Goal: Information Seeking & Learning: Learn about a topic

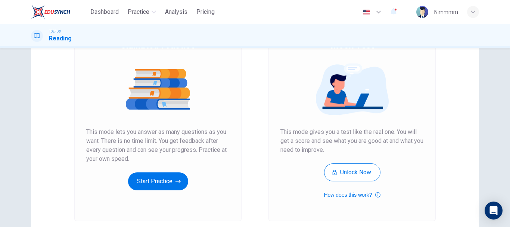
scroll to position [134, 0]
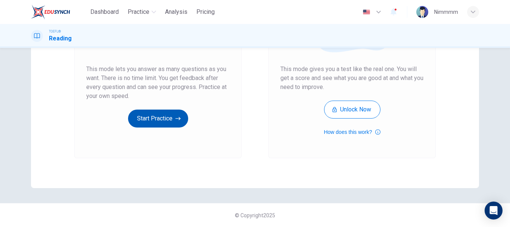
click at [158, 117] on button "Start Practice" at bounding box center [158, 118] width 60 height 18
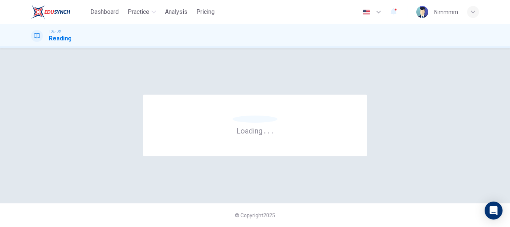
scroll to position [0, 0]
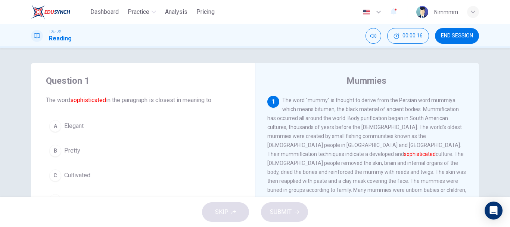
drag, startPoint x: 60, startPoint y: 144, endPoint x: 218, endPoint y: 195, distance: 165.9
click at [218, 195] on div "A Elegant B Pretty C Cultivated D Fancy" at bounding box center [143, 162] width 194 height 93
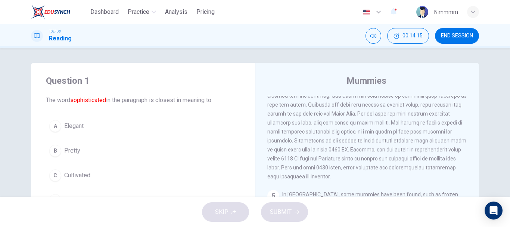
click at [55, 124] on div "A" at bounding box center [55, 126] width 12 height 12
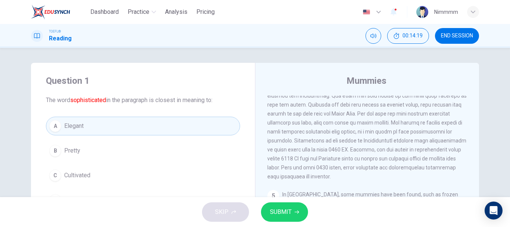
click at [287, 212] on span "SUBMIT" at bounding box center [281, 211] width 22 height 10
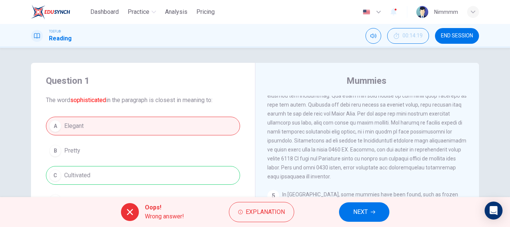
click at [128, 208] on icon at bounding box center [129, 211] width 9 height 9
click at [128, 207] on icon at bounding box center [129, 211] width 9 height 9
click at [367, 207] on span "NEXT" at bounding box center [360, 211] width 15 height 10
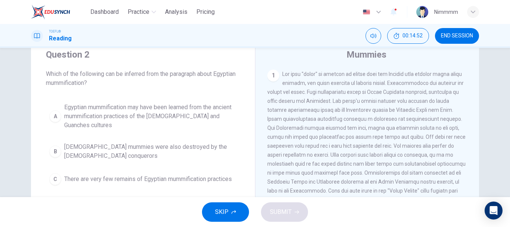
scroll to position [37, 0]
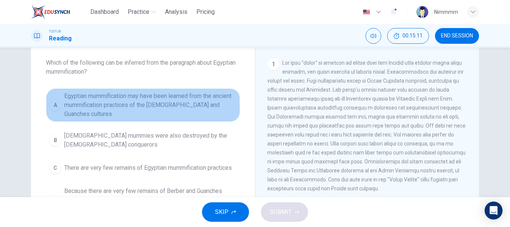
click at [178, 100] on span "Egyptian mummification may have been learned from the ancient mummification pra…" at bounding box center [150, 104] width 172 height 27
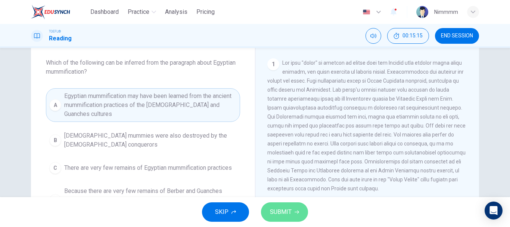
click at [282, 207] on span "SUBMIT" at bounding box center [281, 211] width 22 height 10
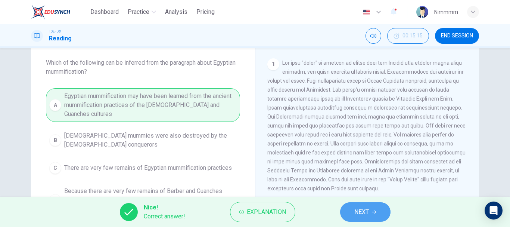
click at [371, 211] on button "NEXT" at bounding box center [365, 211] width 50 height 19
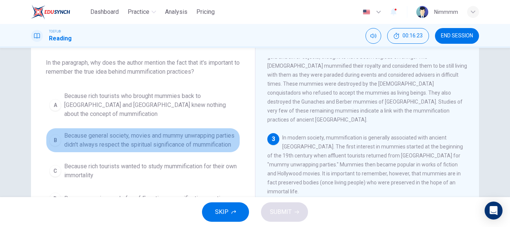
click at [176, 131] on span "Because general society, movies and mummy unwrapping parties didn't always resp…" at bounding box center [150, 140] width 172 height 18
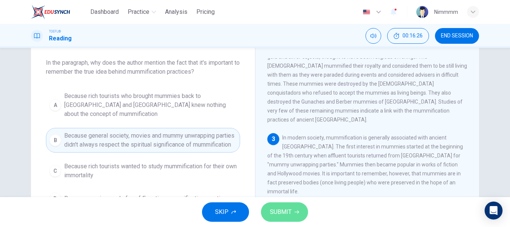
click at [292, 211] on button "SUBMIT" at bounding box center [284, 211] width 47 height 19
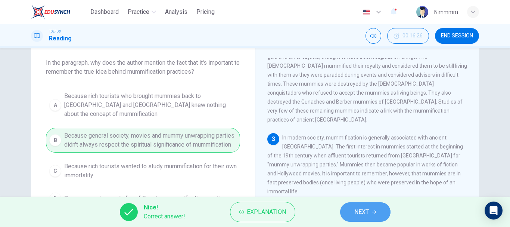
click at [360, 209] on span "NEXT" at bounding box center [361, 211] width 15 height 10
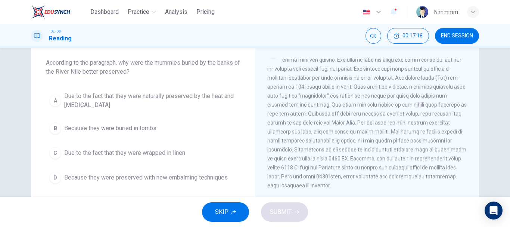
click at [209, 94] on span "Due to the fact that they were naturally preserved by the heat and [MEDICAL_DAT…" at bounding box center [150, 100] width 172 height 18
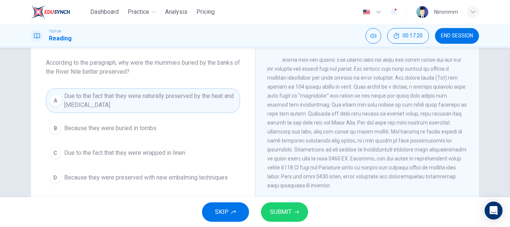
click at [281, 212] on span "SUBMIT" at bounding box center [281, 211] width 22 height 10
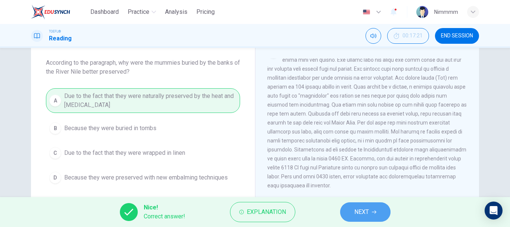
click at [354, 211] on button "NEXT" at bounding box center [365, 211] width 50 height 19
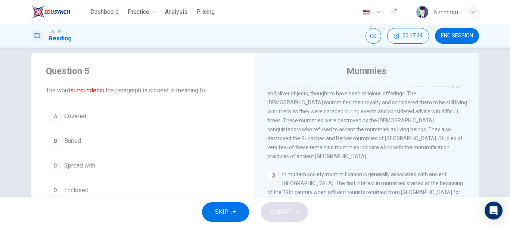
scroll to position [0, 0]
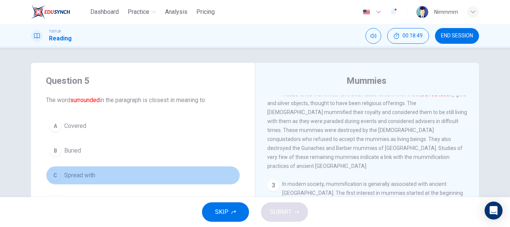
click at [88, 176] on span "Spread with" at bounding box center [79, 175] width 31 height 9
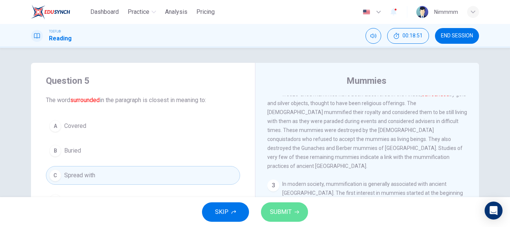
click at [292, 210] on button "SUBMIT" at bounding box center [284, 211] width 47 height 19
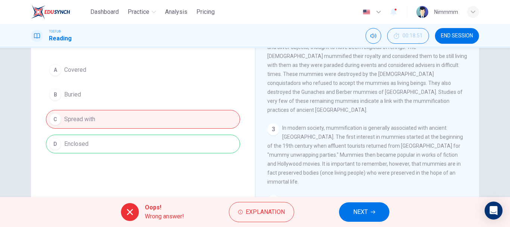
scroll to position [75, 0]
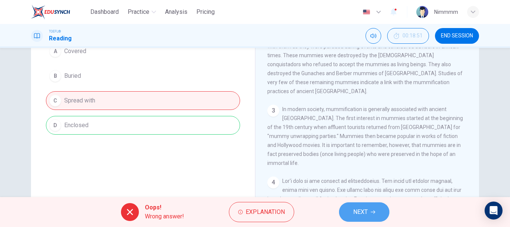
click at [359, 207] on span "NEXT" at bounding box center [360, 211] width 15 height 10
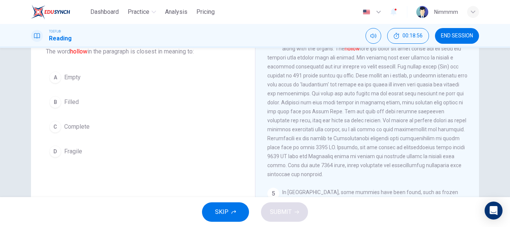
scroll to position [37, 0]
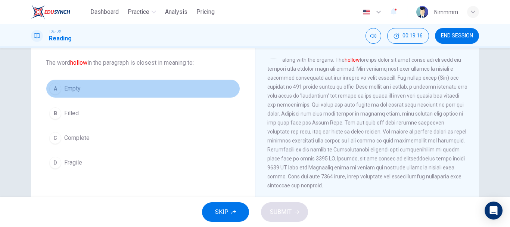
click at [59, 86] on div "A" at bounding box center [55, 89] width 12 height 12
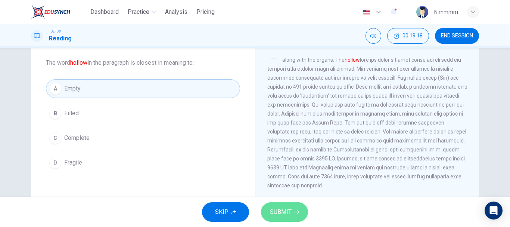
click at [286, 214] on span "SUBMIT" at bounding box center [281, 211] width 22 height 10
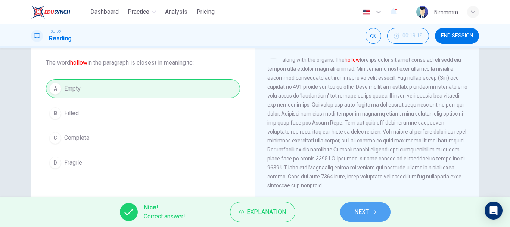
click at [359, 211] on span "NEXT" at bounding box center [361, 211] width 15 height 10
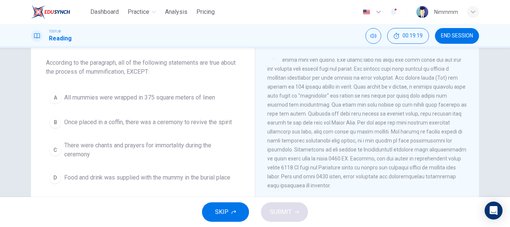
scroll to position [316, 0]
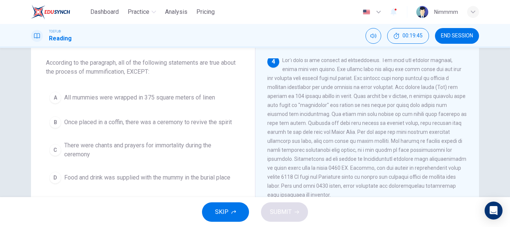
click at [147, 120] on span "Once placed in a coffin, there was a ceremony to revive the spirit" at bounding box center [148, 122] width 168 height 9
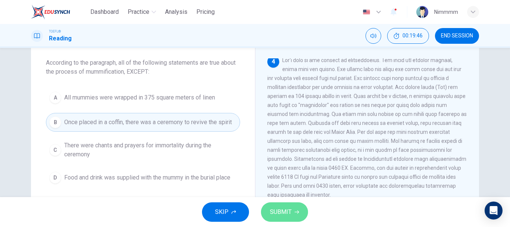
click at [287, 213] on span "SUBMIT" at bounding box center [281, 211] width 22 height 10
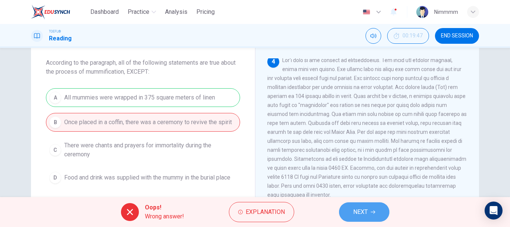
click at [371, 208] on button "NEXT" at bounding box center [364, 211] width 50 height 19
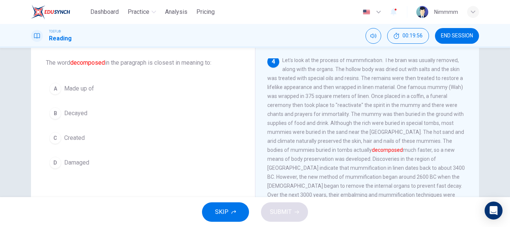
click at [82, 114] on span "Decayed" at bounding box center [75, 113] width 23 height 9
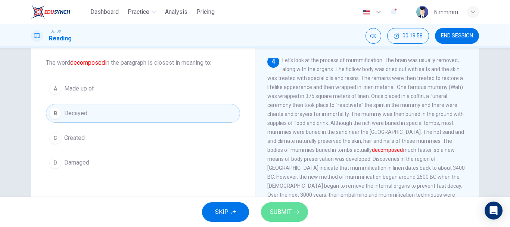
click at [277, 209] on span "SUBMIT" at bounding box center [281, 211] width 22 height 10
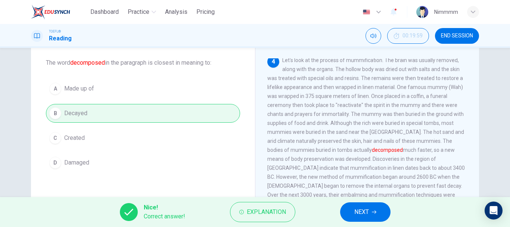
click at [356, 214] on span "NEXT" at bounding box center [361, 211] width 15 height 10
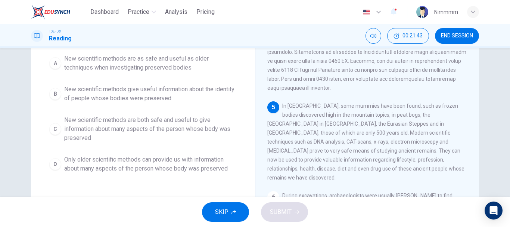
scroll to position [37, 0]
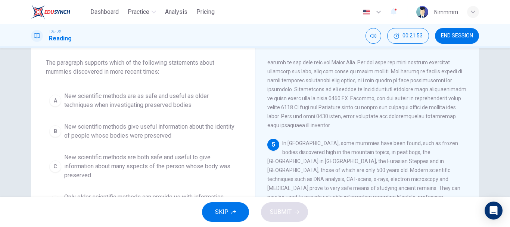
click at [168, 104] on span "New scientific methods are as safe and useful as older techniques when investig…" at bounding box center [150, 100] width 172 height 18
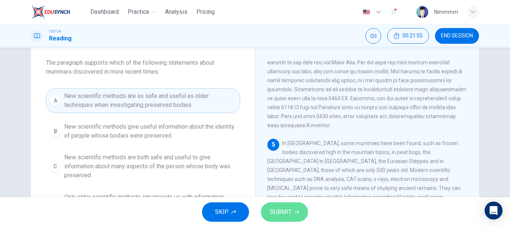
click at [283, 209] on span "SUBMIT" at bounding box center [281, 211] width 22 height 10
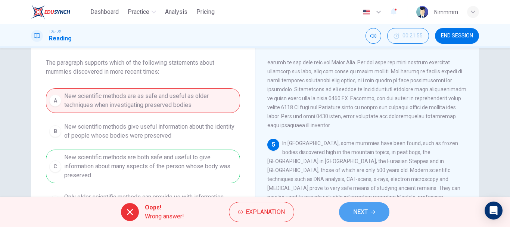
click at [373, 208] on button "NEXT" at bounding box center [364, 211] width 50 height 19
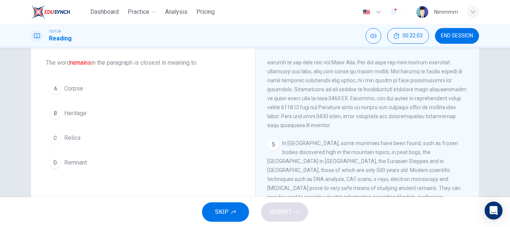
click at [79, 90] on span "Corpse" at bounding box center [73, 88] width 19 height 9
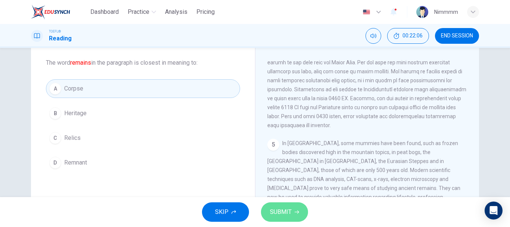
click at [284, 214] on span "SUBMIT" at bounding box center [281, 211] width 22 height 10
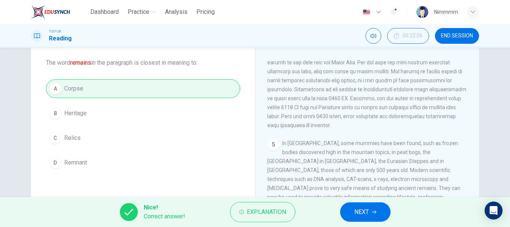
click at [355, 205] on button "NEXT" at bounding box center [365, 211] width 50 height 19
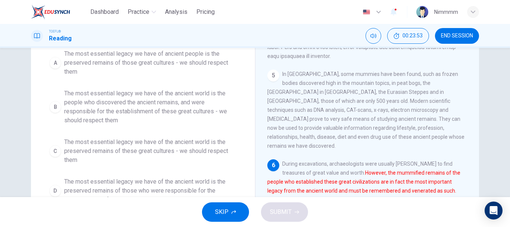
scroll to position [144, 0]
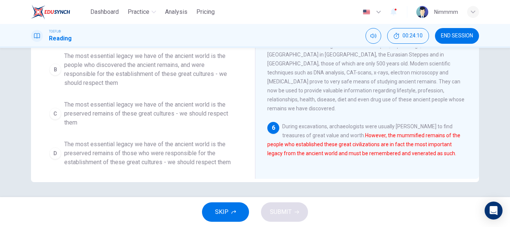
drag, startPoint x: 310, startPoint y: 177, endPoint x: 257, endPoint y: 158, distance: 55.5
click at [257, 158] on div "Mummies 1 2 There is also evidence of mummification dating back to the Inca per…" at bounding box center [367, 48] width 224 height 259
click at [196, 145] on span "The most essential legacy we have of the ancient world is the preserved remains…" at bounding box center [150, 153] width 172 height 27
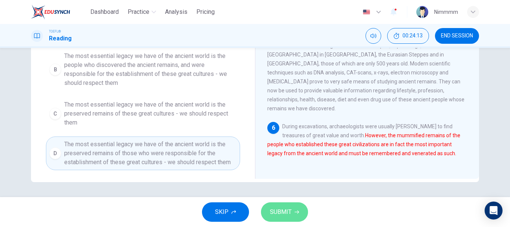
click at [287, 211] on span "SUBMIT" at bounding box center [281, 211] width 22 height 10
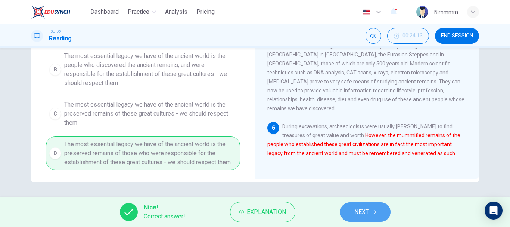
click at [355, 205] on button "NEXT" at bounding box center [365, 211] width 50 height 19
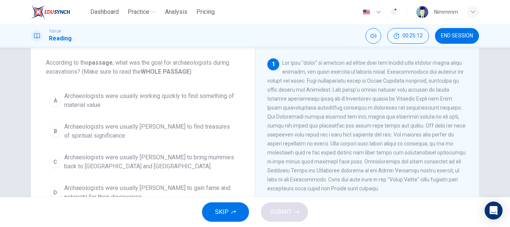
scroll to position [75, 0]
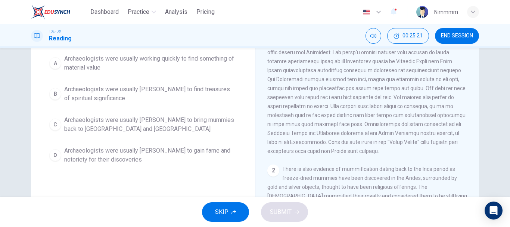
click at [310, 154] on span at bounding box center [366, 87] width 198 height 131
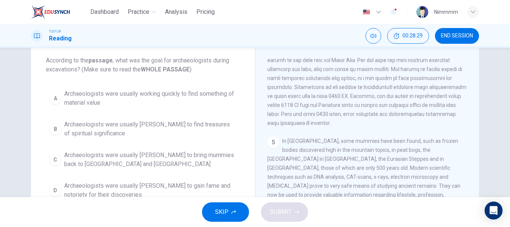
scroll to position [28, 0]
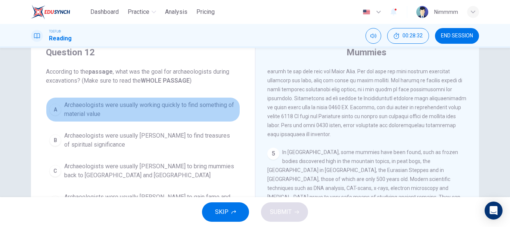
click at [167, 106] on span "Archaeologists were usually working quickly to find something of material value" at bounding box center [150, 109] width 172 height 18
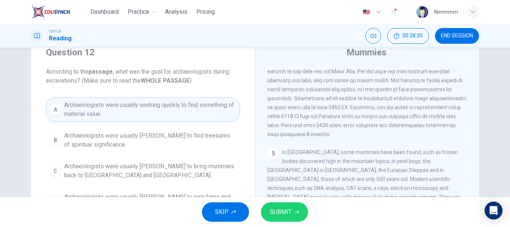
click at [283, 207] on span "SUBMIT" at bounding box center [281, 211] width 22 height 10
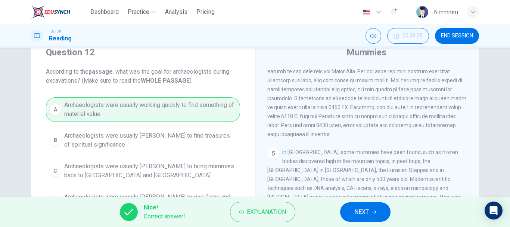
click at [377, 214] on button "NEXT" at bounding box center [365, 211] width 50 height 19
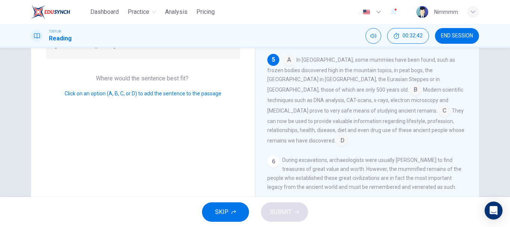
scroll to position [112, 0]
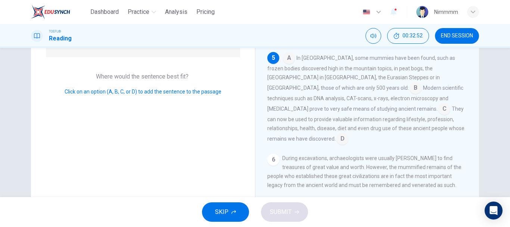
click at [128, 88] on span "Click on an option (A, B, C, or D) to add the sentence to the passage" at bounding box center [143, 91] width 157 height 6
click at [121, 88] on span "Click on an option (A, B, C, or D) to add the sentence to the passage" at bounding box center [143, 91] width 157 height 6
click at [116, 62] on div "Question 13 Look at the four that indicate where the following sentence could b…" at bounding box center [143, 80] width 224 height 259
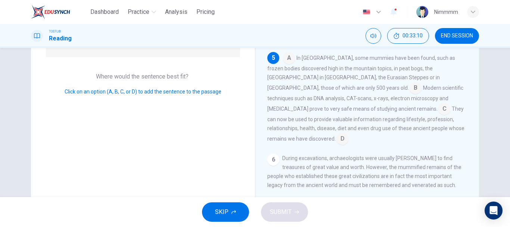
click at [149, 87] on div "Click on an option (A, B, C, or D) to add the sentence to the passage" at bounding box center [143, 91] width 194 height 9
click at [147, 88] on span "Click on an option (A, B, C, or D) to add the sentence to the passage" at bounding box center [143, 91] width 157 height 6
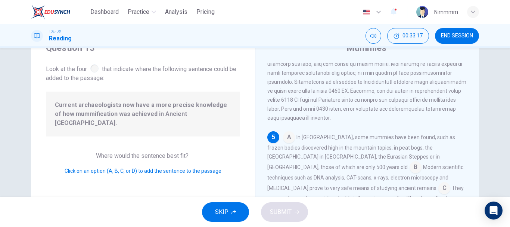
scroll to position [28, 0]
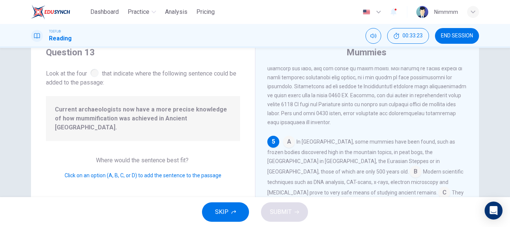
click at [147, 119] on span "Current archaeologists now have a more precise knowledge of how mummification w…" at bounding box center [143, 118] width 176 height 27
click at [147, 118] on span "Current archaeologists now have a more precise knowledge of how mummification w…" at bounding box center [143, 118] width 176 height 27
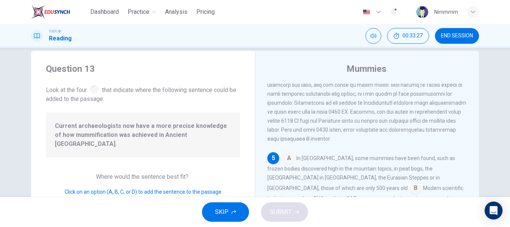
scroll to position [0, 0]
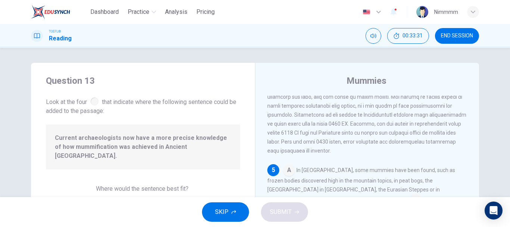
click at [98, 97] on span "Look at the four that indicate where the following sentence could be added to t…" at bounding box center [143, 106] width 194 height 20
click at [97, 107] on span "Look at the four that indicate where the following sentence could be added to t…" at bounding box center [143, 106] width 194 height 20
click at [144, 199] on div "Click on an option (A, B, C, or D) to add the sentence to the passage" at bounding box center [143, 203] width 194 height 9
click at [144, 190] on div "Where would the sentence best fit? Click on an option (A, B, C, or D) to add th…" at bounding box center [143, 196] width 194 height 24
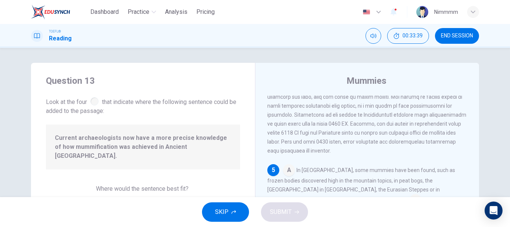
click at [147, 200] on span "Click on an option (A, B, C, or D) to add the sentence to the passage" at bounding box center [143, 203] width 157 height 6
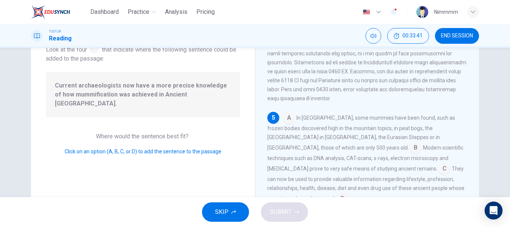
scroll to position [75, 0]
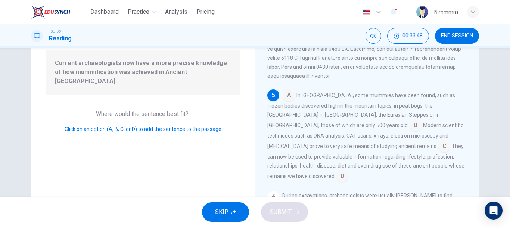
click at [112, 124] on div "Click on an option (A, B, C, or D) to add the sentence to the passage" at bounding box center [143, 128] width 194 height 9
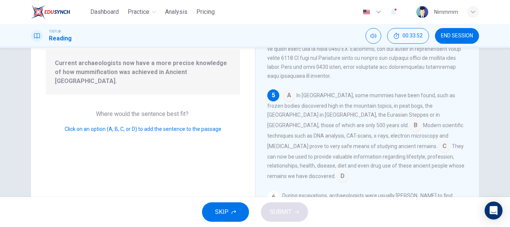
drag, startPoint x: 113, startPoint y: 118, endPoint x: 120, endPoint y: 120, distance: 6.9
click at [120, 126] on span "Click on an option (A, B, C, or D) to add the sentence to the passage" at bounding box center [143, 129] width 157 height 6
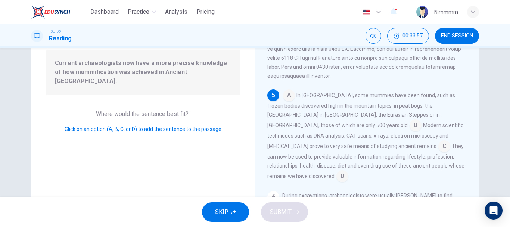
click at [283, 214] on div "SKIP SUBMIT" at bounding box center [255, 212] width 510 height 30
drag, startPoint x: 283, startPoint y: 215, endPoint x: 247, endPoint y: 161, distance: 64.3
click at [247, 161] on div "Dashboard Practice Analysis Pricing English en ​ Nimmmm TOEFL® Reading 00:33:59…" at bounding box center [255, 113] width 510 height 227
click at [161, 60] on span "Current archaeologists now have a more precise knowledge of how mummification w…" at bounding box center [143, 72] width 176 height 27
drag, startPoint x: 161, startPoint y: 60, endPoint x: 106, endPoint y: 85, distance: 60.3
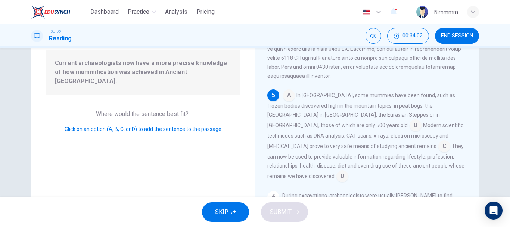
click at [106, 85] on div "Current archaeologists now have a more precise knowledge of how mummification w…" at bounding box center [143, 72] width 194 height 45
click at [99, 126] on span "Click on an option (A, B, C, or D) to add the sentence to the passage" at bounding box center [143, 129] width 157 height 6
click at [122, 112] on div "Where would the sentence best fit? Click on an option (A, B, C, or D) to add th…" at bounding box center [143, 121] width 194 height 24
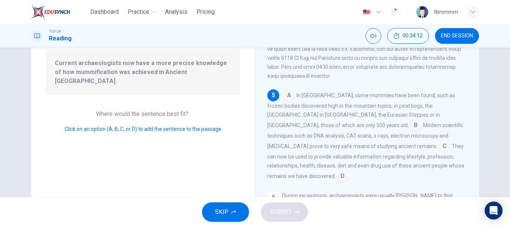
click at [122, 112] on div "Where would the sentence best fit? Click on an option (A, B, C, or D) to add th…" at bounding box center [143, 121] width 194 height 24
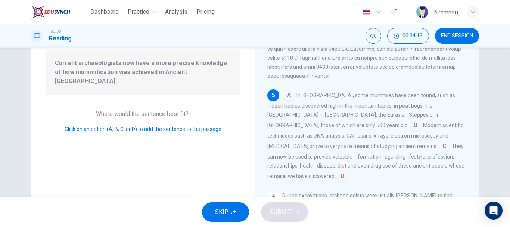
click at [122, 112] on div "Where would the sentence best fit? Click on an option (A, B, C, or D) to add th…" at bounding box center [143, 121] width 194 height 24
drag, startPoint x: 122, startPoint y: 112, endPoint x: 128, endPoint y: 115, distance: 6.4
click at [128, 115] on div "Where would the sentence best fit? Click on an option (A, B, C, or D) to add th…" at bounding box center [143, 121] width 194 height 24
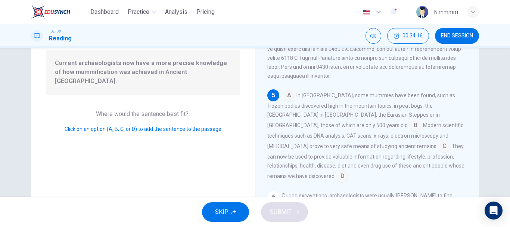
click at [137, 126] on span "Click on an option (A, B, C, or D) to add the sentence to the passage" at bounding box center [143, 129] width 157 height 6
drag, startPoint x: 137, startPoint y: 118, endPoint x: 142, endPoint y: 137, distance: 19.9
click at [142, 137] on div "Question 13 Look at the four that indicate where the following sentence could b…" at bounding box center [143, 117] width 224 height 259
click at [143, 124] on div "Click on an option (A, B, C, or D) to add the sentence to the passage" at bounding box center [143, 128] width 194 height 9
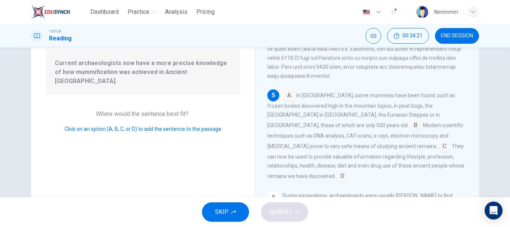
click at [141, 126] on span "Click on an option (A, B, C, or D) to add the sentence to the passage" at bounding box center [143, 129] width 157 height 6
click at [128, 115] on div "Where would the sentence best fit? Click on an option (A, B, C, or D) to add th…" at bounding box center [143, 121] width 194 height 24
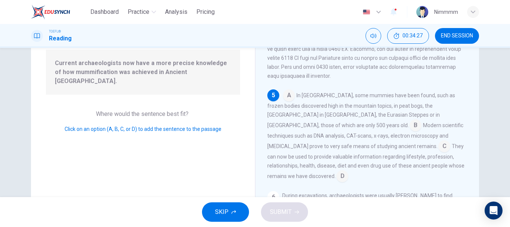
click at [128, 115] on div "Where would the sentence best fit? Click on an option (A, B, C, or D) to add th…" at bounding box center [143, 121] width 194 height 24
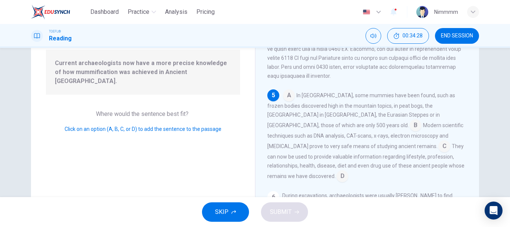
click at [128, 115] on div "Where would the sentence best fit? Click on an option (A, B, C, or D) to add th…" at bounding box center [143, 121] width 194 height 24
click at [130, 124] on div "Click on an option (A, B, C, or D) to add the sentence to the passage" at bounding box center [143, 128] width 194 height 9
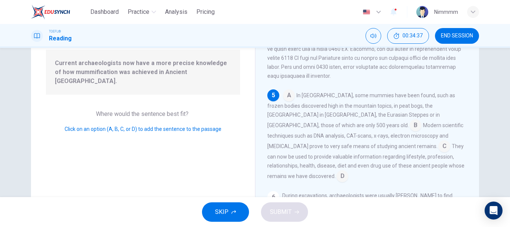
click at [277, 205] on div "SKIP SUBMIT" at bounding box center [255, 212] width 510 height 30
click at [237, 211] on button "SKIP" at bounding box center [225, 211] width 47 height 19
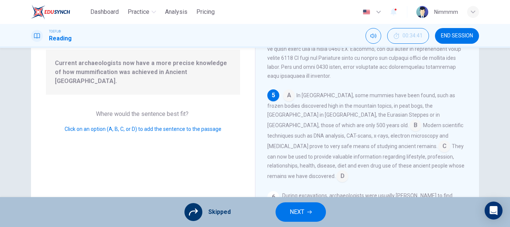
click at [162, 126] on span "Click on an option (A, B, C, or D) to add the sentence to the passage" at bounding box center [143, 129] width 157 height 6
click at [133, 126] on span "Click on an option (A, B, C, or D) to add the sentence to the passage" at bounding box center [143, 129] width 157 height 6
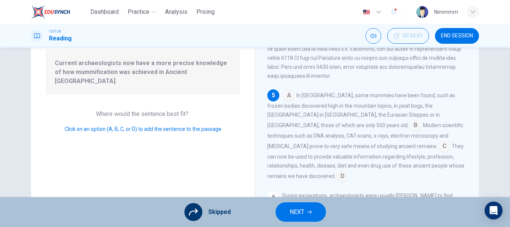
click at [133, 126] on span "Click on an option (A, B, C, or D) to add the sentence to the passage" at bounding box center [143, 129] width 157 height 6
drag, startPoint x: 133, startPoint y: 118, endPoint x: 121, endPoint y: 110, distance: 13.8
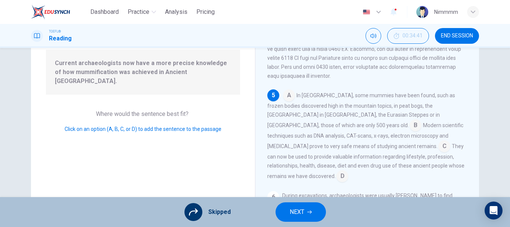
click at [121, 110] on div "Where would the sentence best fit? Click on an option (A, B, C, or D) to add th…" at bounding box center [143, 121] width 194 height 24
drag, startPoint x: 121, startPoint y: 110, endPoint x: 108, endPoint y: 113, distance: 13.8
click at [108, 113] on div "Where would the sentence best fit? Click on an option (A, B, C, or D) to add th…" at bounding box center [143, 121] width 194 height 24
click at [101, 126] on span "Click on an option (A, B, C, or D) to add the sentence to the passage" at bounding box center [143, 129] width 157 height 6
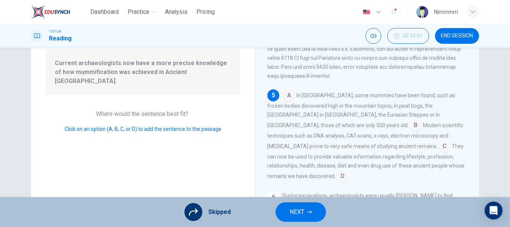
click at [80, 115] on div "Where would the sentence best fit? Click on an option (A, B, C, or D) to add th…" at bounding box center [143, 121] width 194 height 24
click at [81, 126] on span "Click on an option (A, B, C, or D) to add the sentence to the passage" at bounding box center [143, 129] width 157 height 6
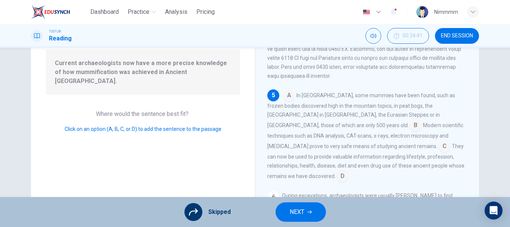
click at [82, 126] on span "Click on an option (A, B, C, or D) to add the sentence to the passage" at bounding box center [143, 129] width 157 height 6
click at [63, 124] on div "Click on an option (A, B, C, or D) to add the sentence to the passage" at bounding box center [143, 128] width 194 height 9
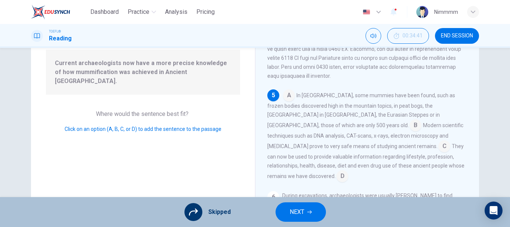
click at [63, 124] on div "Click on an option (A, B, C, or D) to add the sentence to the passage" at bounding box center [143, 128] width 194 height 9
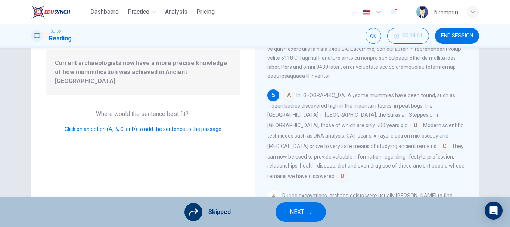
click at [63, 124] on div "Click on an option (A, B, C, or D) to add the sentence to the passage" at bounding box center [143, 128] width 194 height 9
drag, startPoint x: 63, startPoint y: 119, endPoint x: 81, endPoint y: 128, distance: 20.4
click at [81, 128] on div "Question 13 Look at the four that indicate where the following sentence could b…" at bounding box center [143, 117] width 224 height 259
click at [213, 209] on span "Skipped" at bounding box center [219, 211] width 22 height 9
click at [198, 211] on icon at bounding box center [193, 211] width 9 height 7
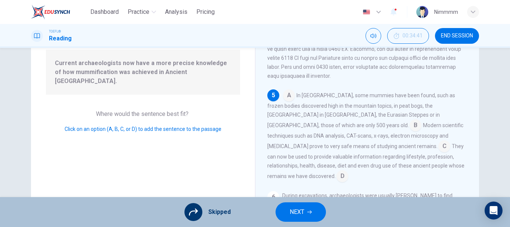
click at [197, 208] on icon at bounding box center [193, 211] width 9 height 9
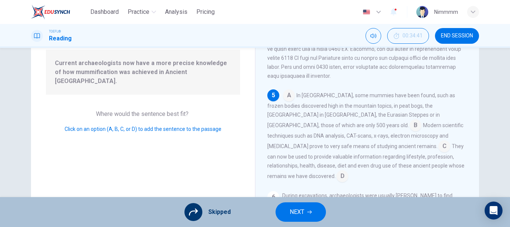
click at [192, 211] on icon at bounding box center [193, 211] width 9 height 7
click at [307, 206] on button "NEXT" at bounding box center [301, 211] width 50 height 19
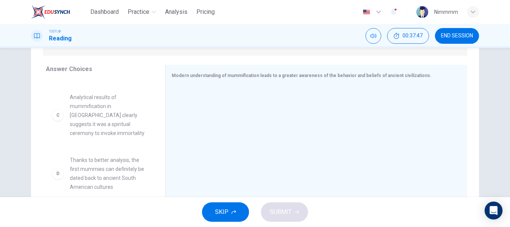
scroll to position [63, 0]
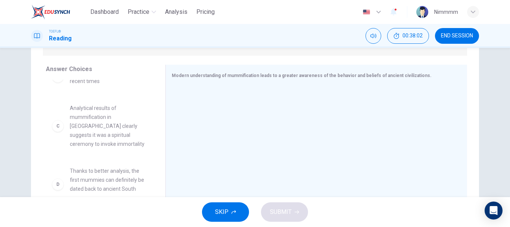
click at [100, 123] on span "Analytical results of mummification in [GEOGRAPHIC_DATA] clearly suggests it wa…" at bounding box center [109, 125] width 78 height 45
drag, startPoint x: 100, startPoint y: 123, endPoint x: 72, endPoint y: 139, distance: 32.1
click at [59, 134] on div "C Analytical results of mummification in Ancient [GEOGRAPHIC_DATA] clearly sugg…" at bounding box center [100, 125] width 96 height 45
click at [73, 116] on span "Analytical results of mummification in [GEOGRAPHIC_DATA] clearly suggests it wa…" at bounding box center [109, 125] width 78 height 45
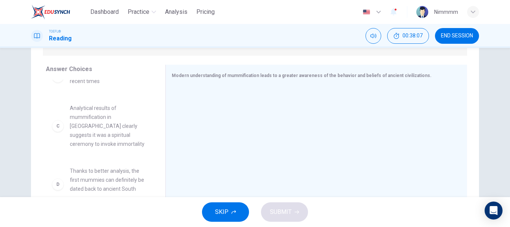
click at [73, 116] on span "Analytical results of mummification in [GEOGRAPHIC_DATA] clearly suggests it wa…" at bounding box center [109, 125] width 78 height 45
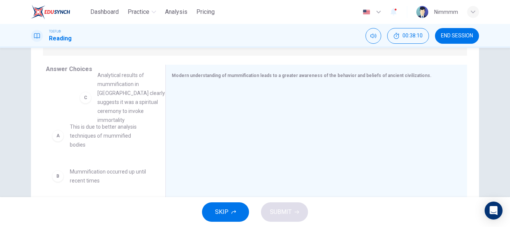
scroll to position [0, 0]
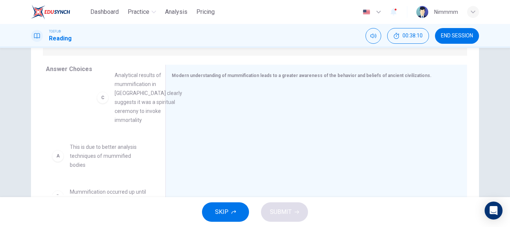
drag, startPoint x: 85, startPoint y: 117, endPoint x: 144, endPoint y: 88, distance: 65.5
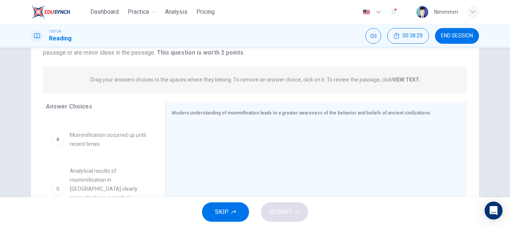
scroll to position [75, 0]
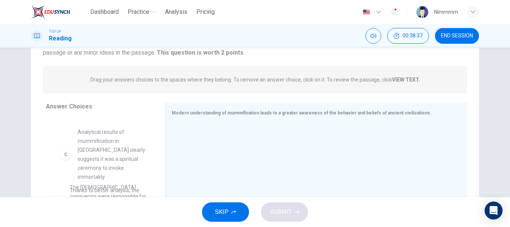
drag, startPoint x: 93, startPoint y: 155, endPoint x: 113, endPoint y: 152, distance: 20.0
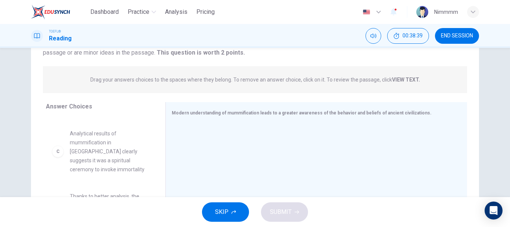
click at [124, 150] on span "Analytical results of mummification in [GEOGRAPHIC_DATA] clearly suggests it wa…" at bounding box center [109, 151] width 78 height 45
click at [89, 168] on span "Analytical results of mummification in [GEOGRAPHIC_DATA] clearly suggests it wa…" at bounding box center [109, 151] width 78 height 45
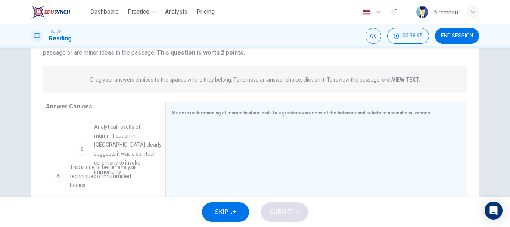
scroll to position [16, 0]
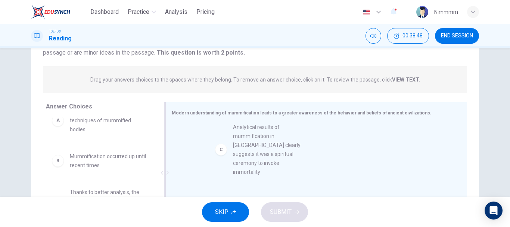
drag, startPoint x: 89, startPoint y: 168, endPoint x: 258, endPoint y: 161, distance: 169.3
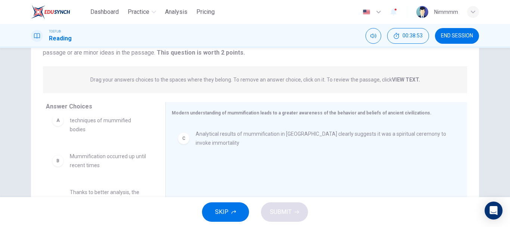
click at [282, 210] on div "SKIP SUBMIT" at bounding box center [255, 212] width 510 height 30
click at [282, 212] on div "SKIP SUBMIT" at bounding box center [255, 212] width 510 height 30
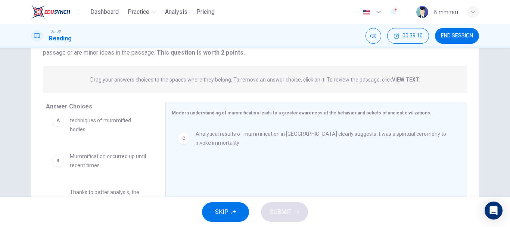
click at [293, 211] on div "SKIP SUBMIT" at bounding box center [255, 212] width 510 height 30
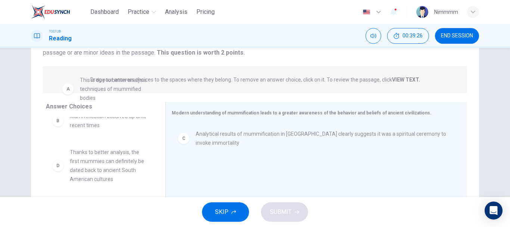
scroll to position [0, 0]
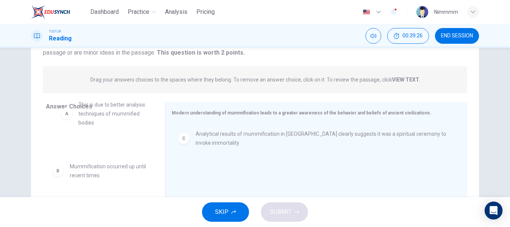
drag, startPoint x: 93, startPoint y: 118, endPoint x: 109, endPoint y: 114, distance: 16.6
